Goal: Task Accomplishment & Management: Manage account settings

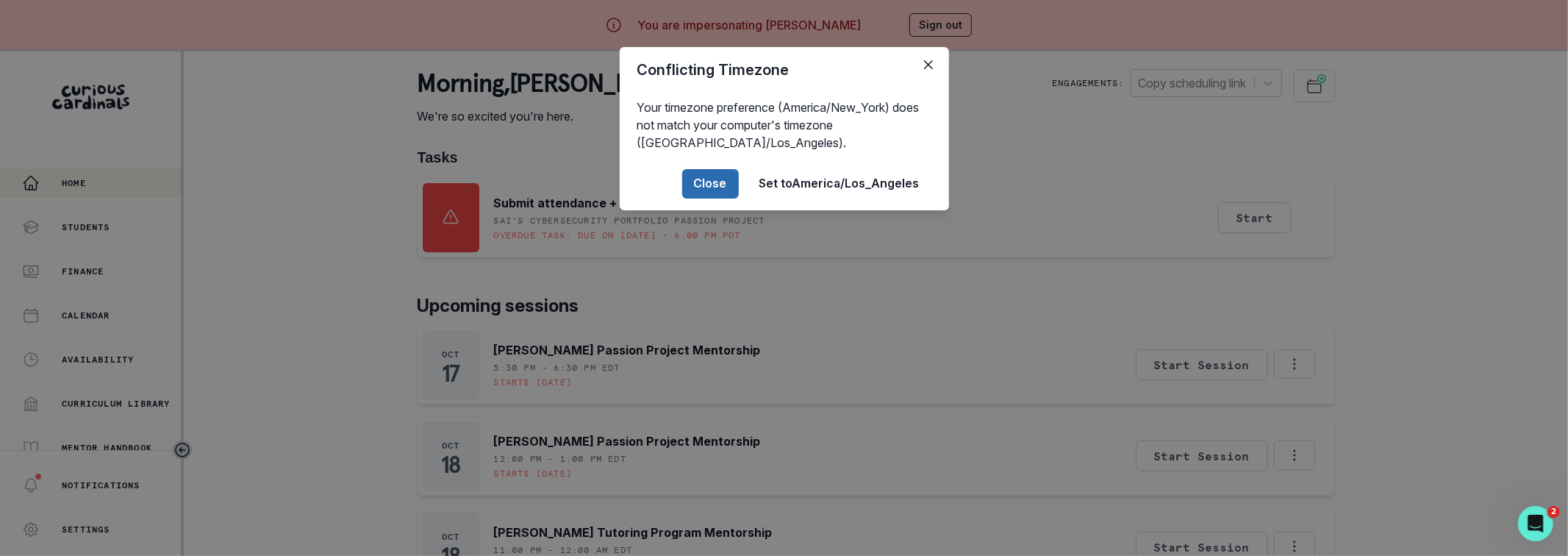
click at [698, 177] on button "Close" at bounding box center [710, 184] width 56 height 30
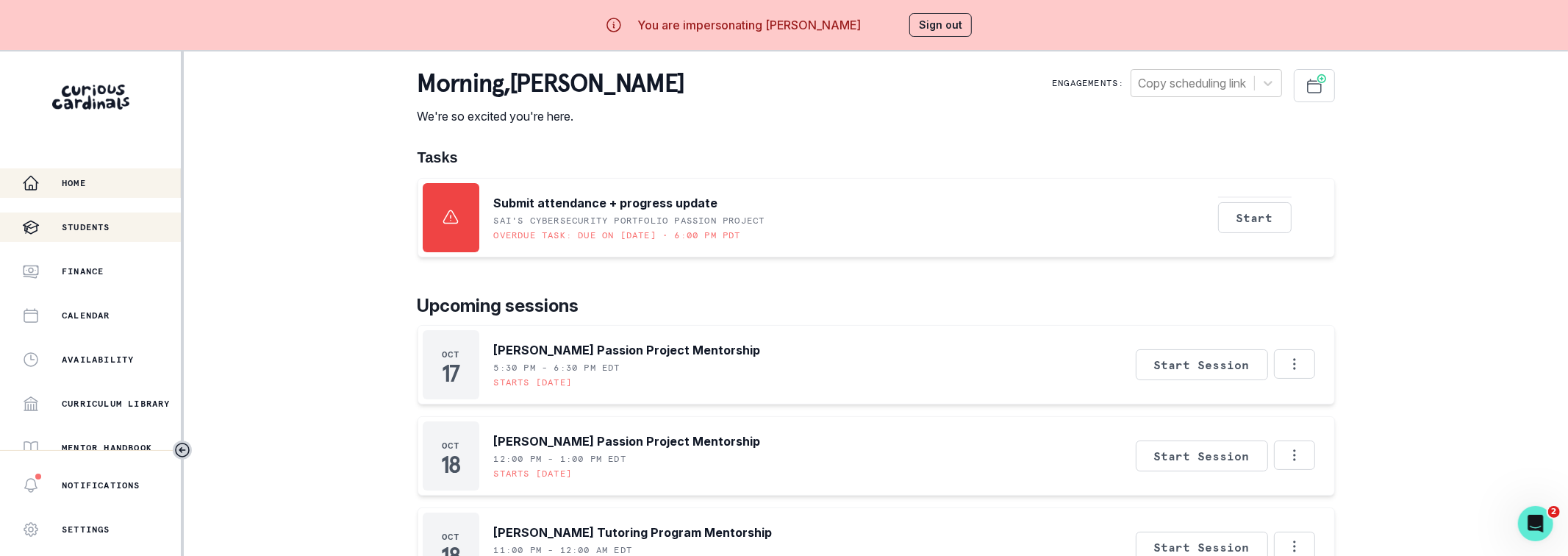
scroll to position [12, 0]
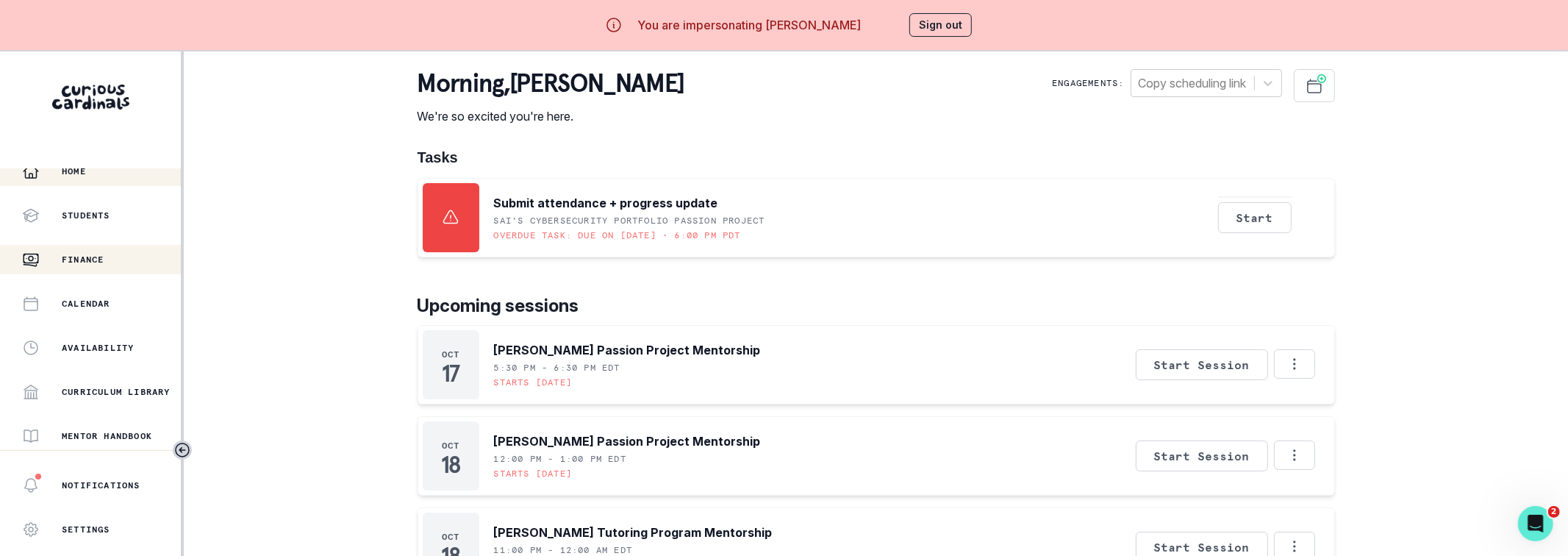
click at [97, 258] on p "Finance" at bounding box center [82, 260] width 42 height 12
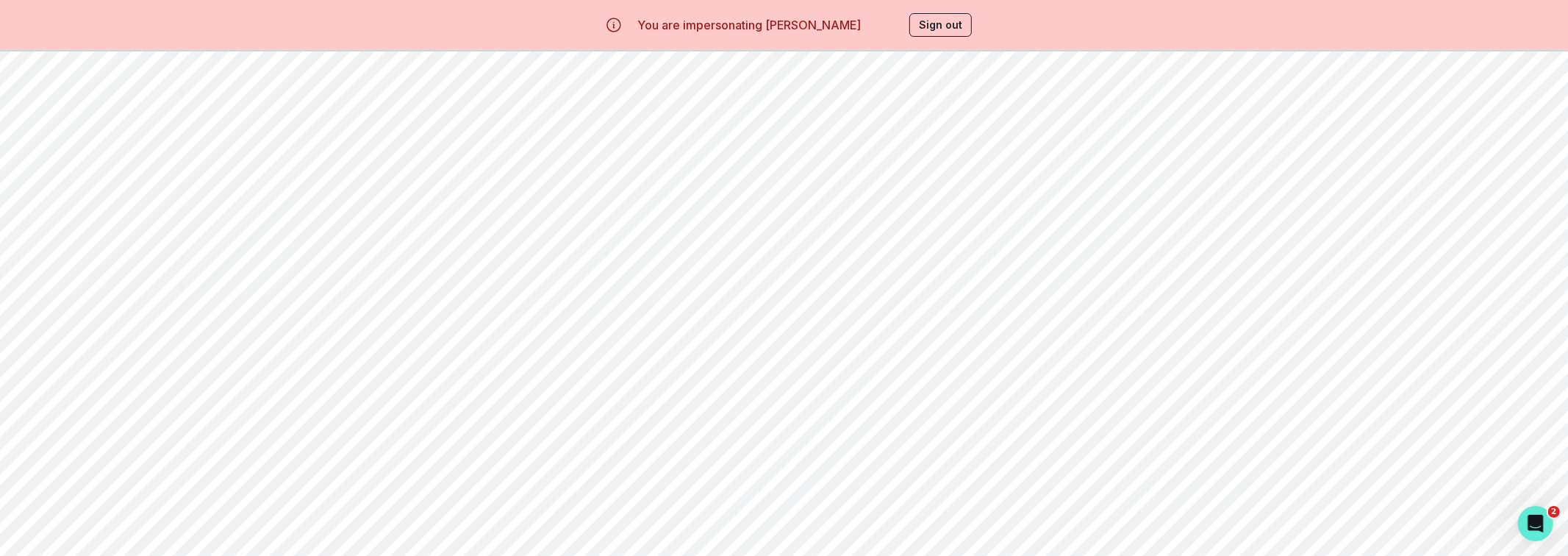
scroll to position [1396, 0]
click at [938, 27] on button "Sign out" at bounding box center [941, 25] width 62 height 24
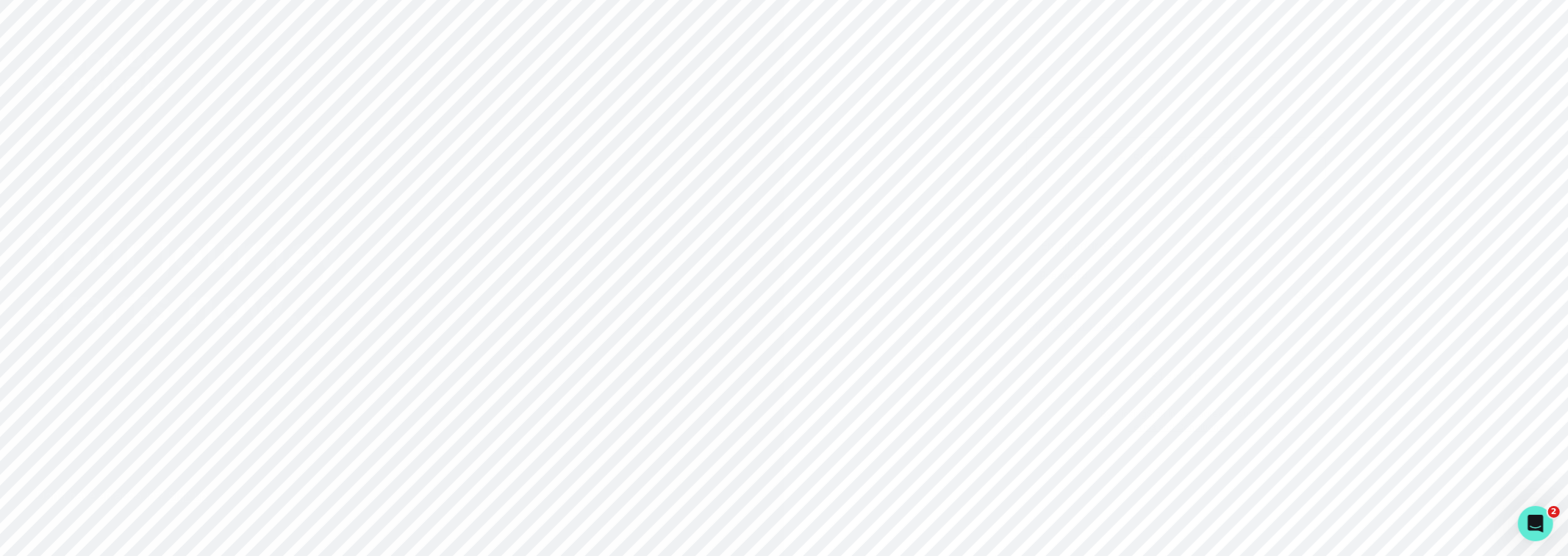
click at [1143, 161] on p "Sign in with Google" at bounding box center [1186, 158] width 107 height 18
